Goal: Complete application form

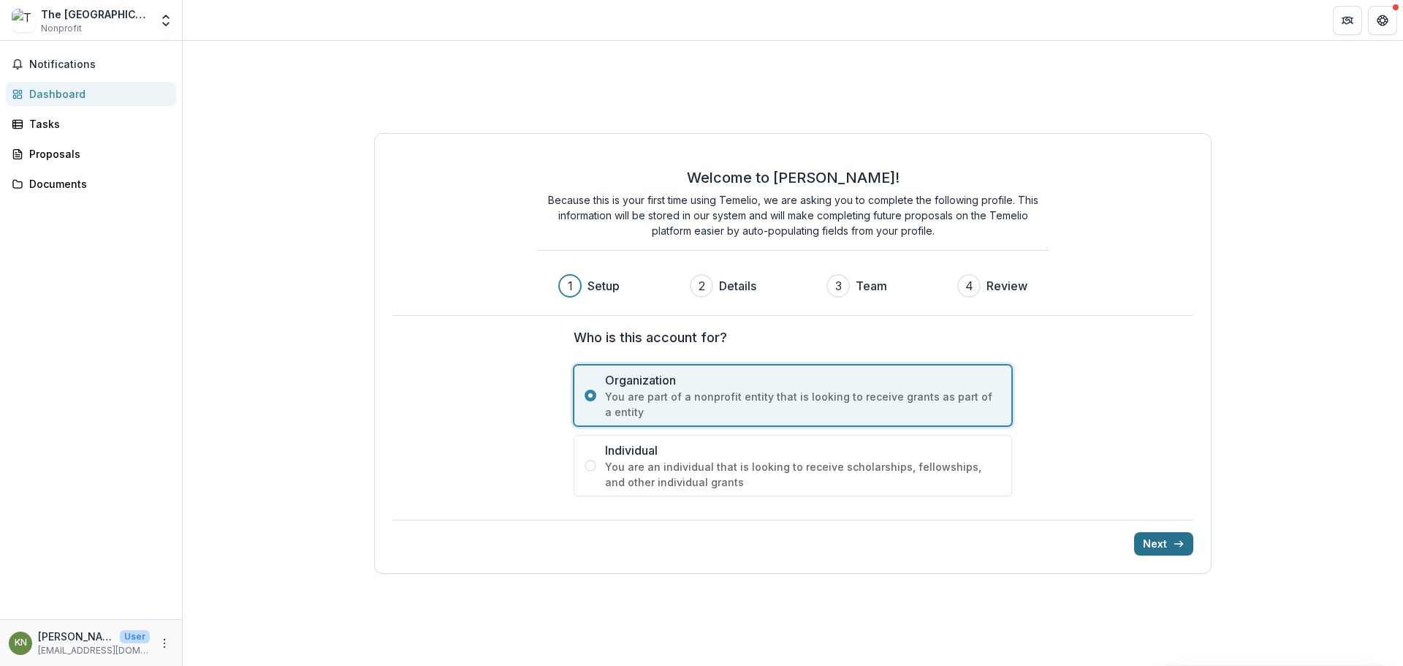
click at [1170, 541] on button "Next" at bounding box center [1163, 543] width 59 height 23
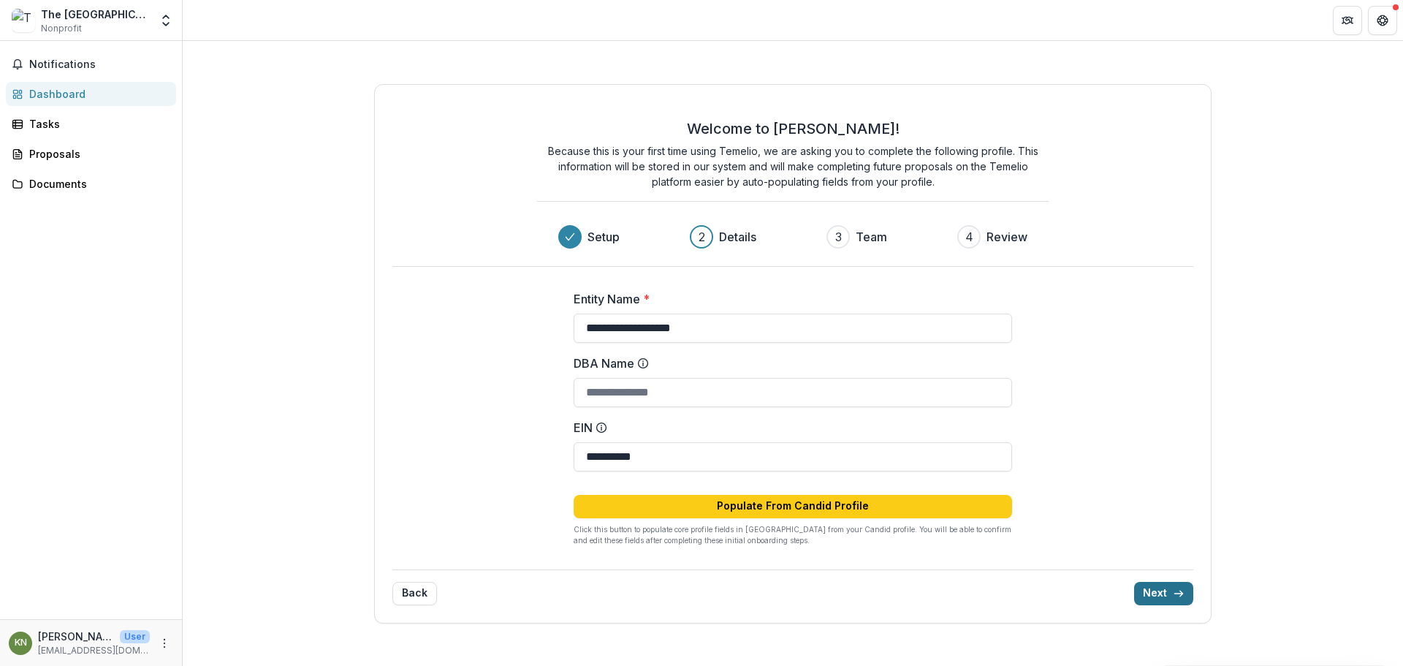
click at [1175, 590] on icon "submit" at bounding box center [1179, 593] width 12 height 12
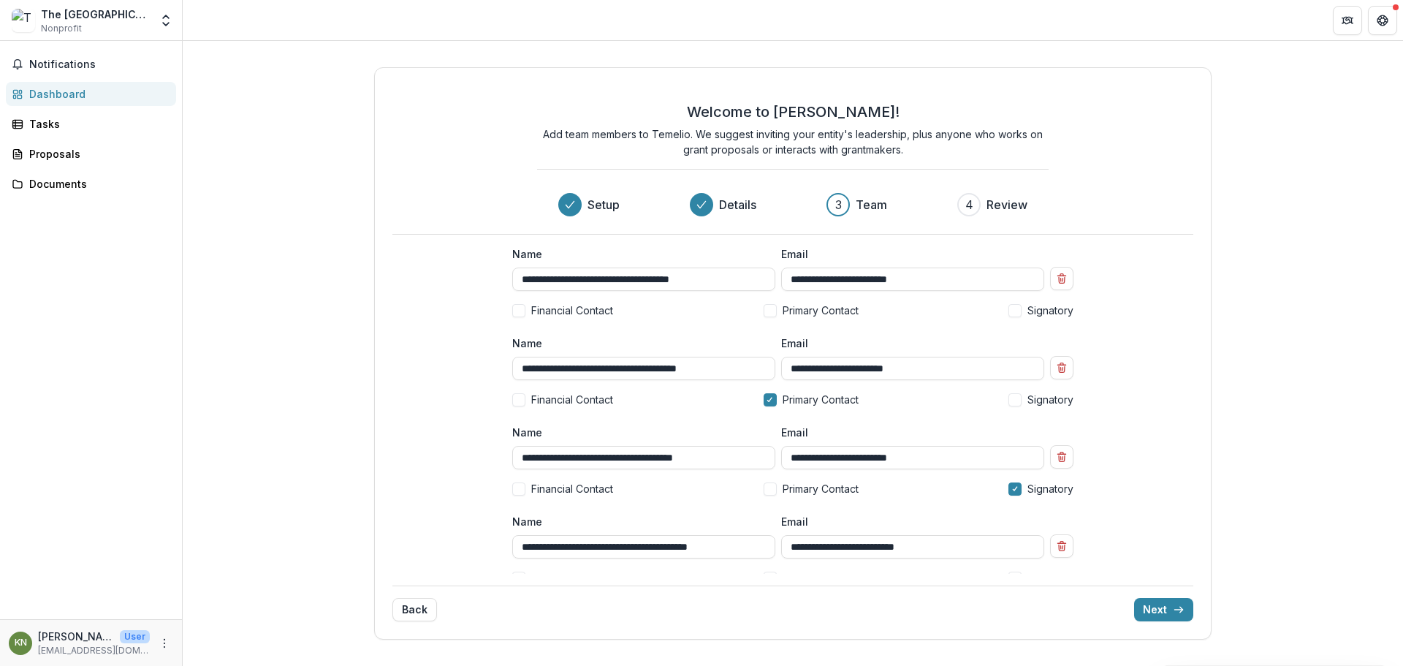
click at [514, 307] on span at bounding box center [518, 310] width 13 height 13
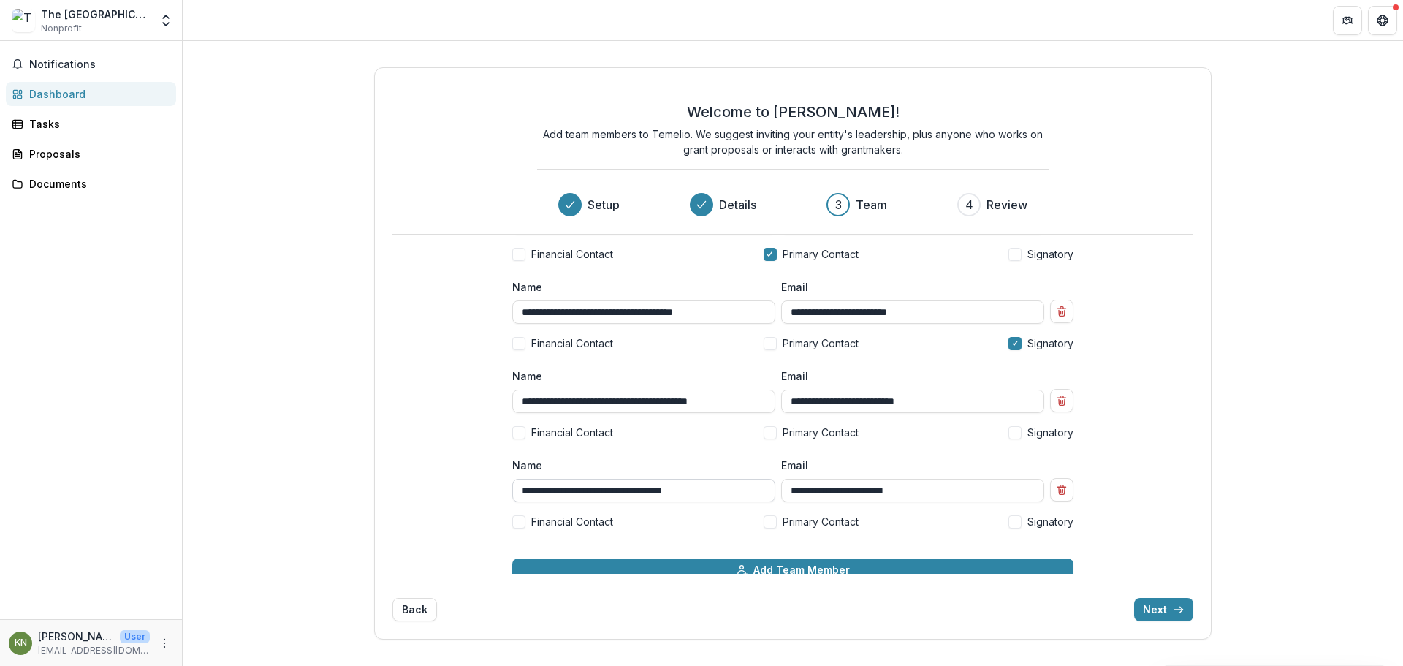
scroll to position [146, 0]
click at [523, 517] on span at bounding box center [518, 520] width 13 height 13
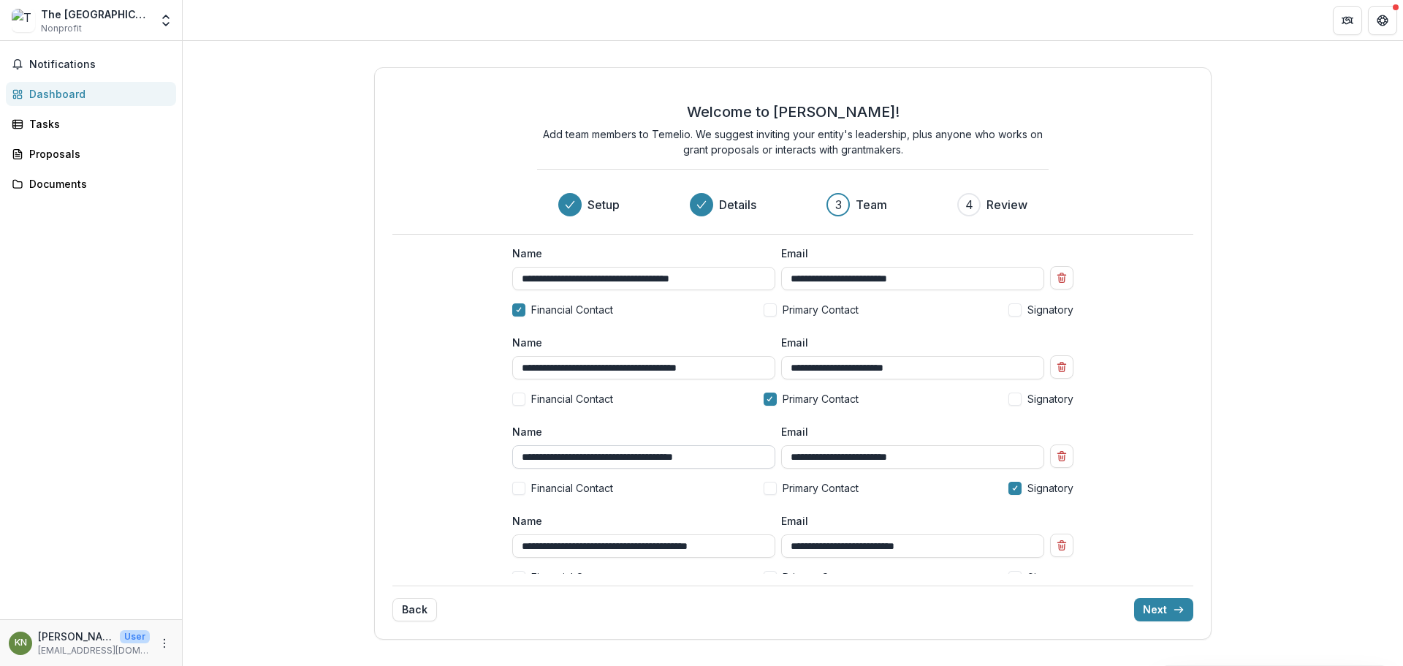
scroll to position [0, 0]
click at [520, 313] on icon at bounding box center [519, 310] width 7 height 5
click at [1061, 278] on icon "Remove team member" at bounding box center [1062, 279] width 12 height 12
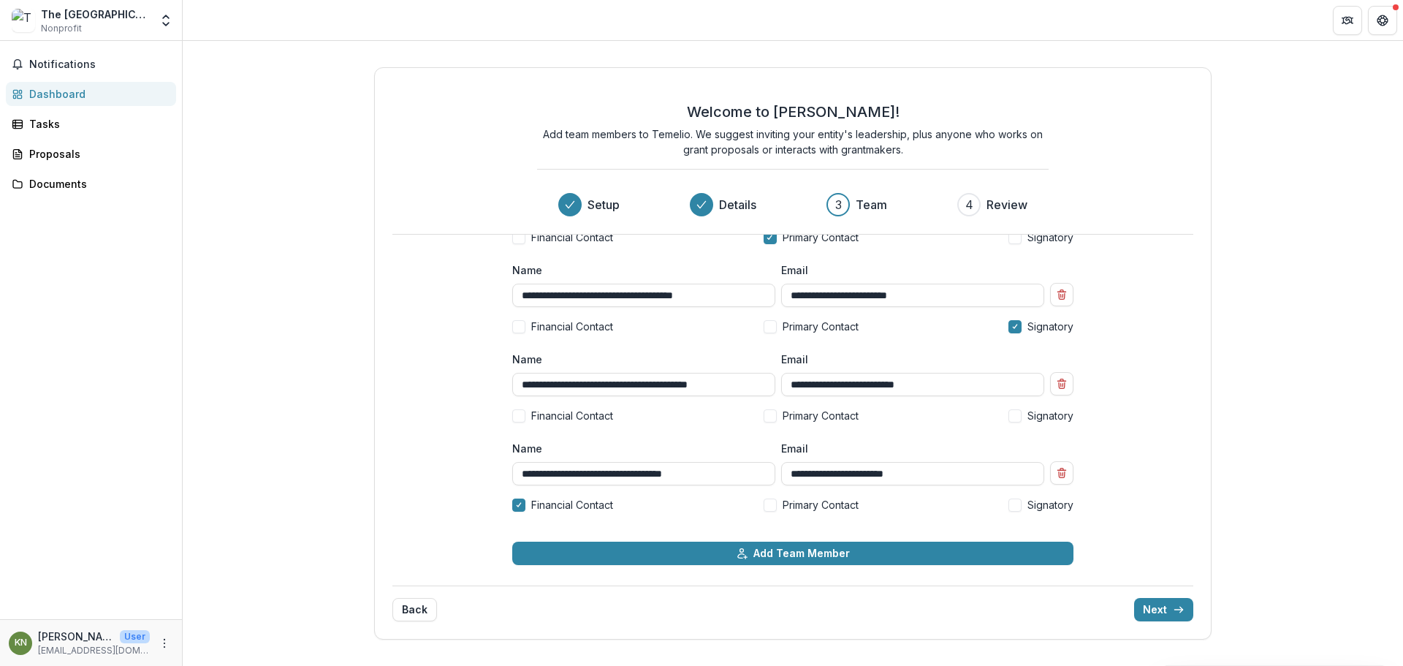
scroll to position [76, 0]
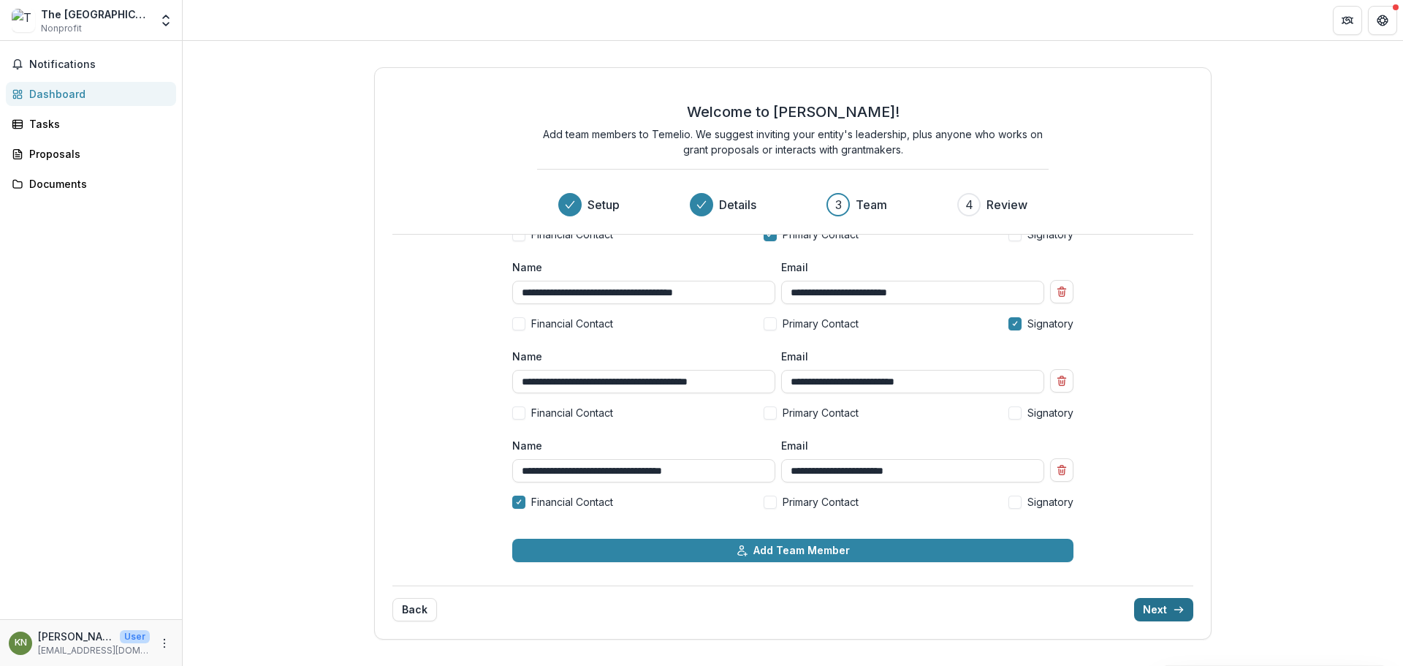
click at [1165, 612] on button "Next" at bounding box center [1163, 609] width 59 height 23
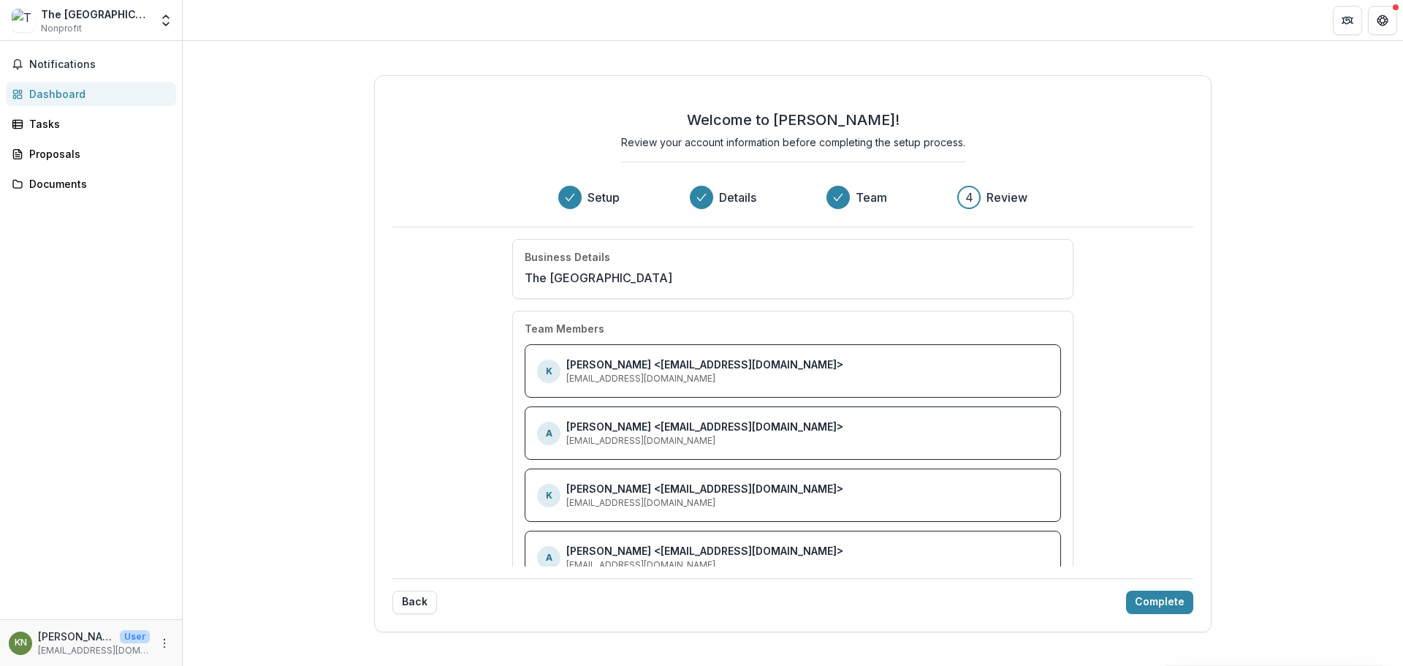
scroll to position [42, 0]
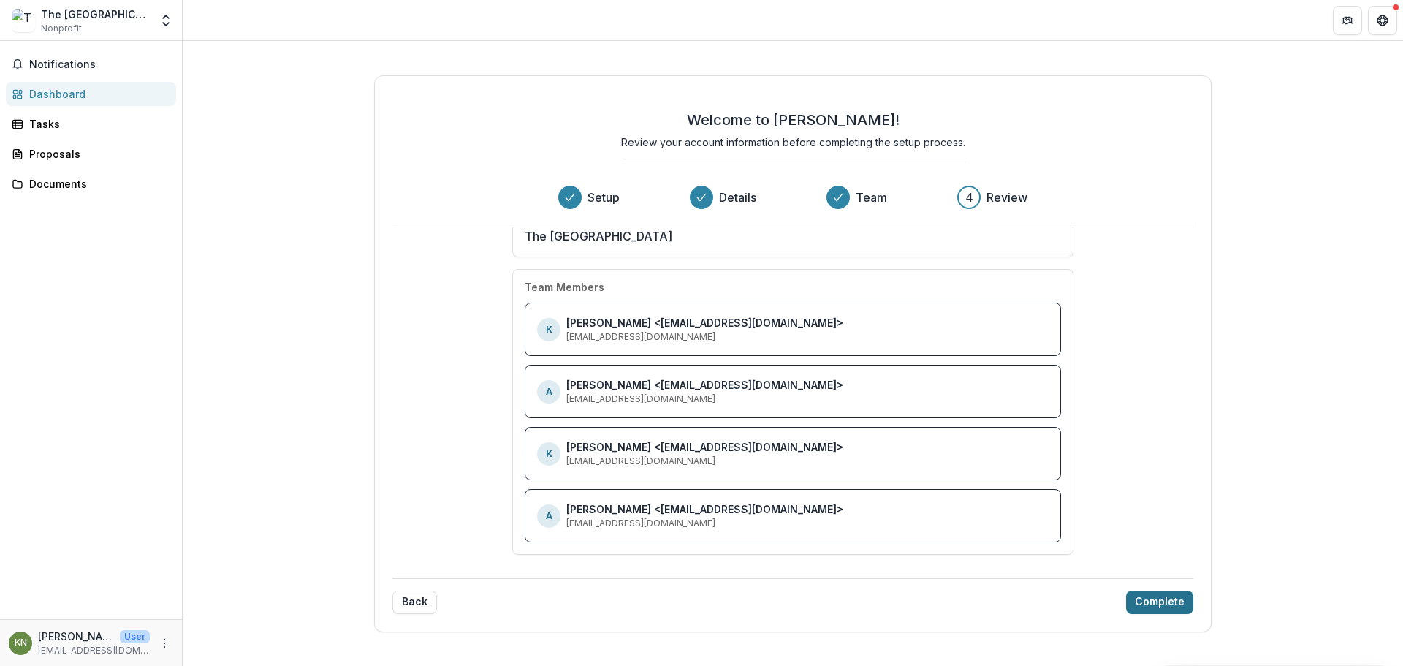
click at [1157, 604] on button "Complete" at bounding box center [1159, 601] width 67 height 23
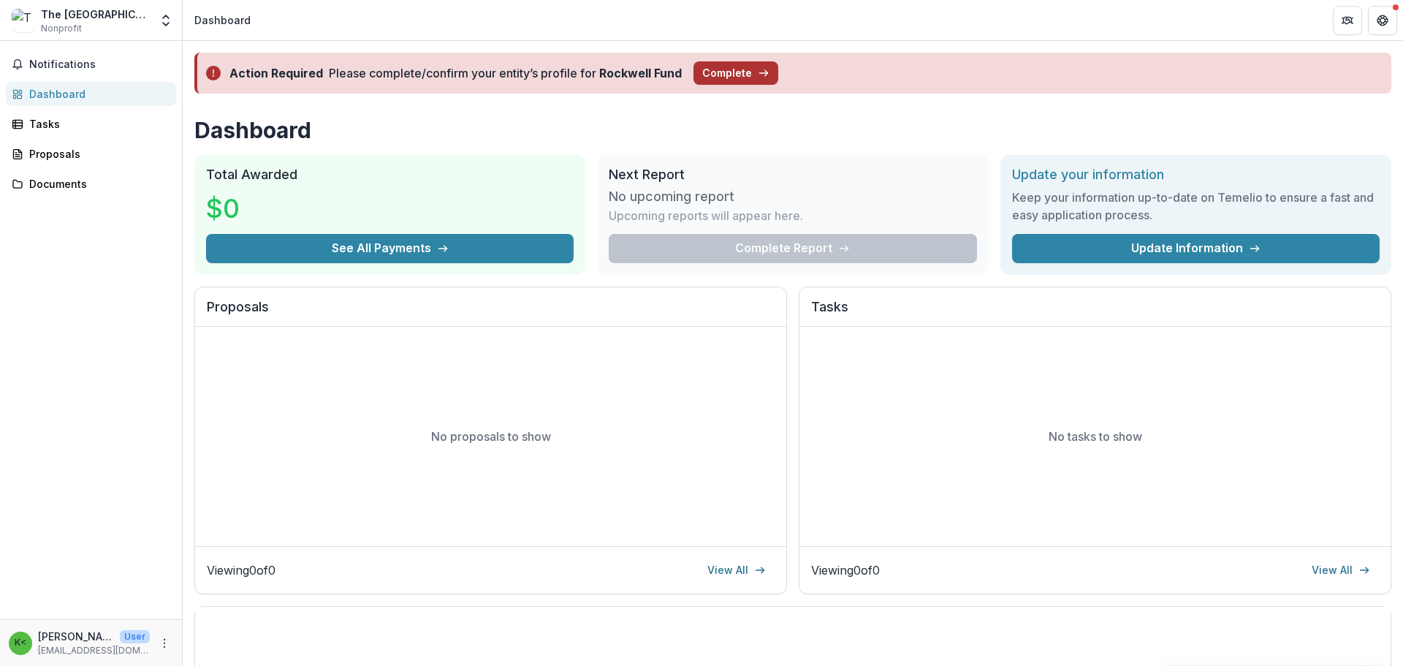
click at [719, 75] on button "Complete" at bounding box center [735, 72] width 85 height 23
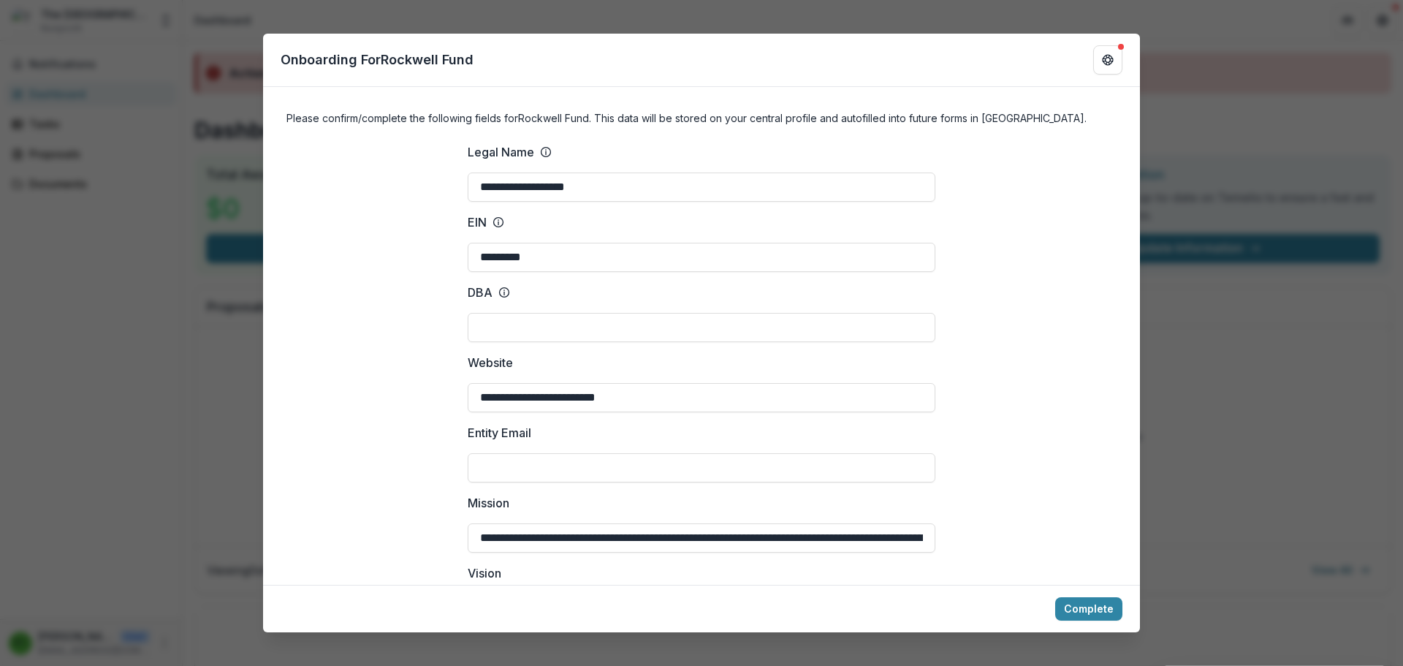
type input "**********"
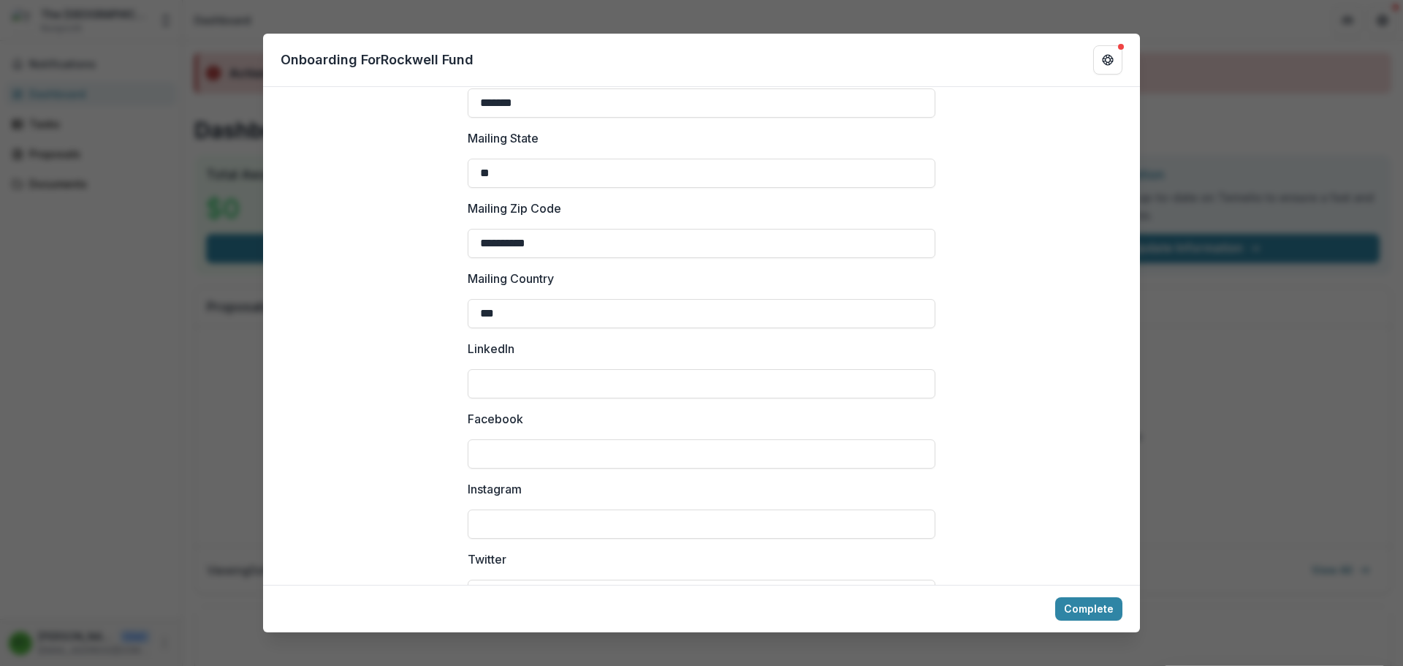
scroll to position [1933, 0]
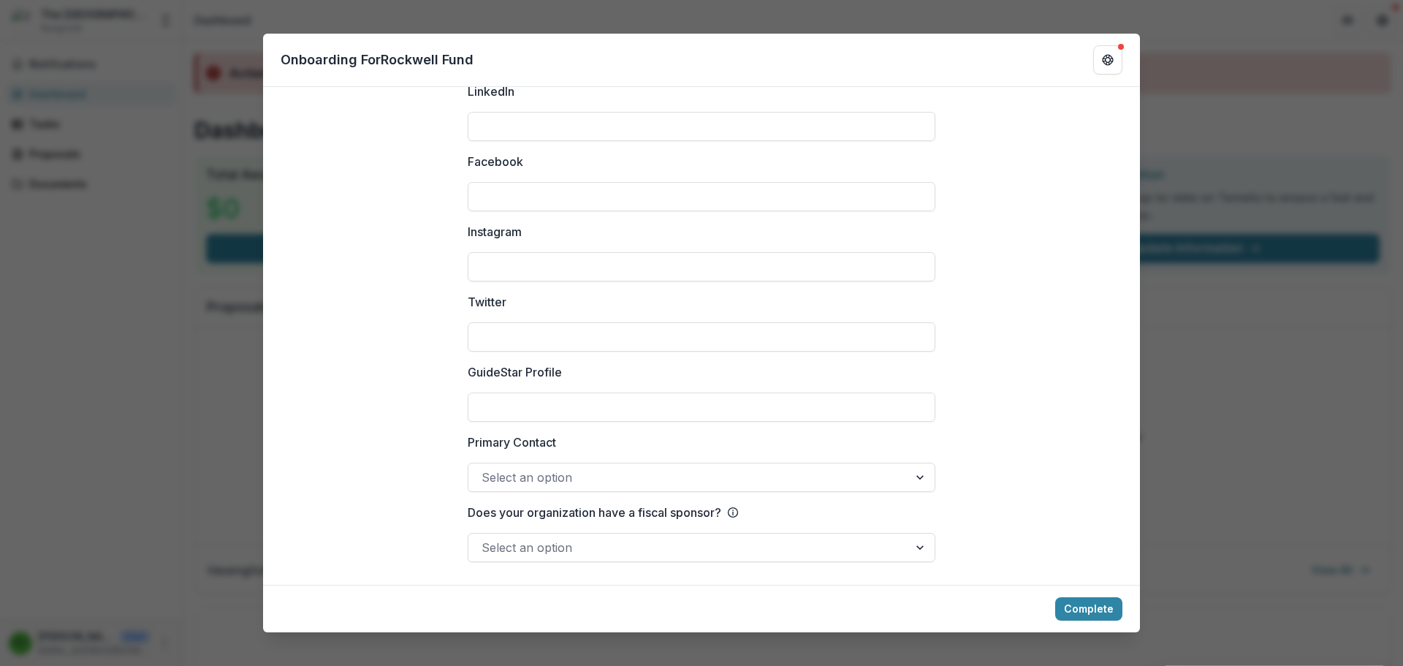
click at [1219, 17] on div "**********" at bounding box center [701, 333] width 1403 height 666
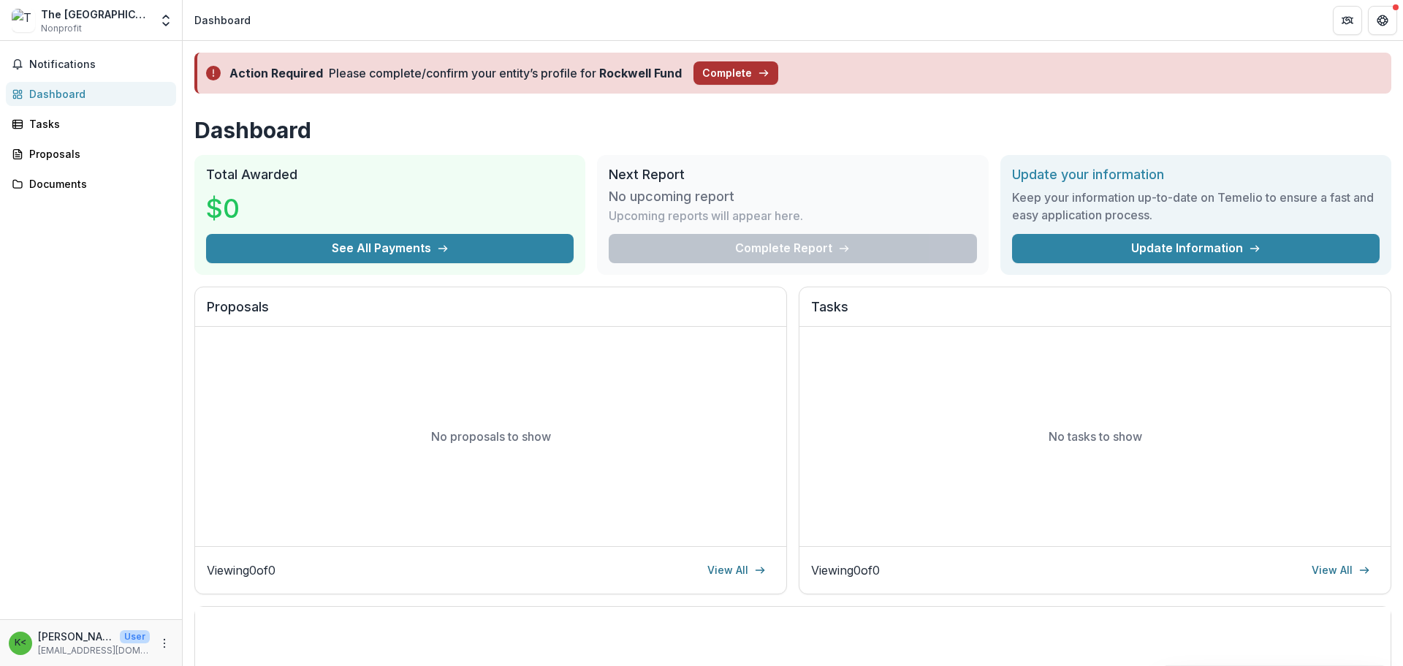
click at [738, 74] on button "Complete" at bounding box center [735, 72] width 85 height 23
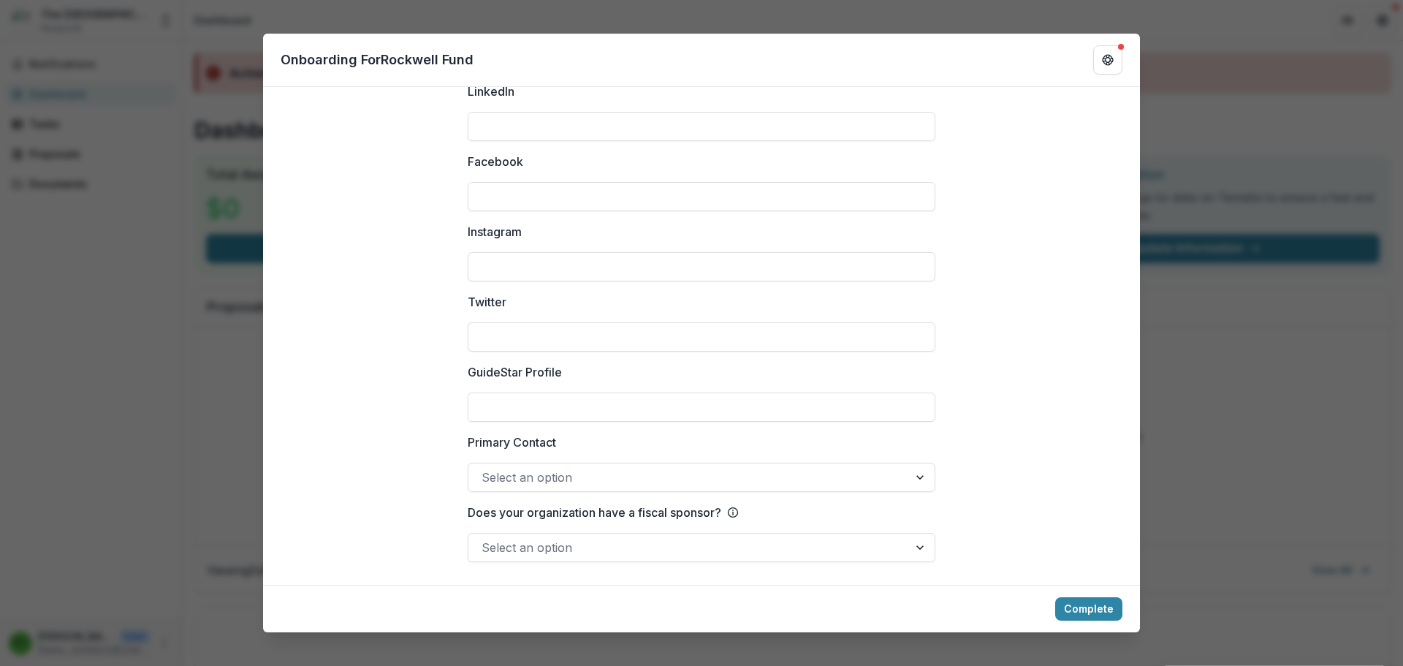
click at [1182, 18] on div "**********" at bounding box center [701, 333] width 1403 height 666
